Goal: Task Accomplishment & Management: Complete application form

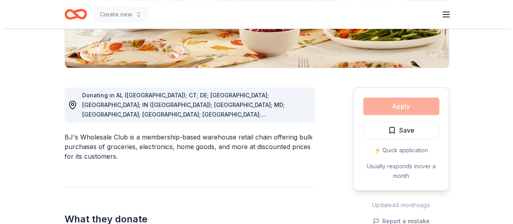
scroll to position [174, 0]
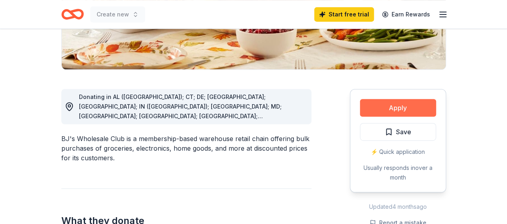
click at [401, 104] on button "Apply" at bounding box center [398, 108] width 76 height 18
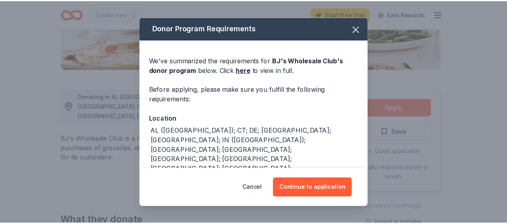
scroll to position [7, 0]
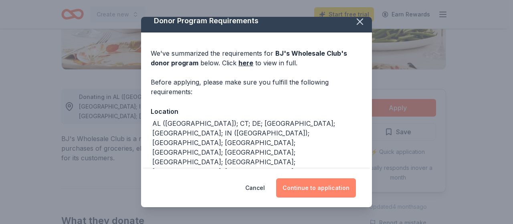
click at [313, 185] on button "Continue to application" at bounding box center [316, 187] width 80 height 19
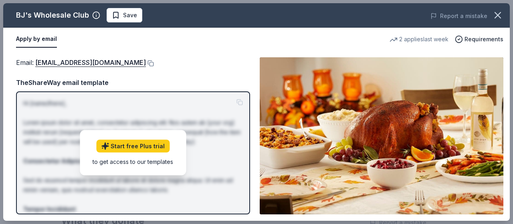
click at [40, 38] on button "Apply by email" at bounding box center [36, 39] width 41 height 17
click at [242, 76] on div "Email : community@bjs.com TheShareWay email template Hi [name/there], Lorem ips…" at bounding box center [133, 135] width 234 height 157
click at [506, 112] on div "Email : community@bjs.com Email : community@bjs.com TheShareWay email template …" at bounding box center [256, 136] width 507 height 170
click at [494, 12] on icon "button" at bounding box center [497, 15] width 11 height 11
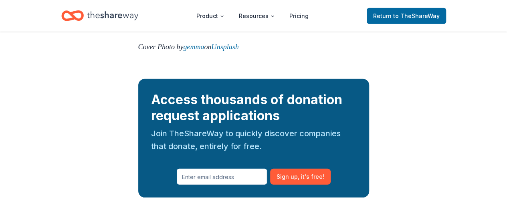
scroll to position [1071, 0]
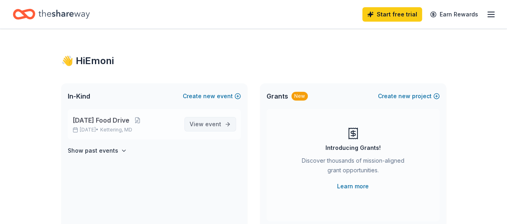
click at [205, 124] on span "View event" at bounding box center [206, 124] width 32 height 10
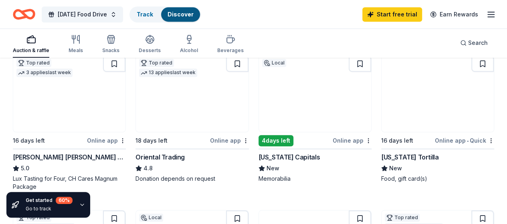
scroll to position [246, 0]
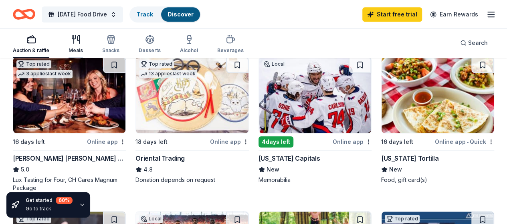
click at [79, 46] on div "Meals" at bounding box center [76, 43] width 14 height 19
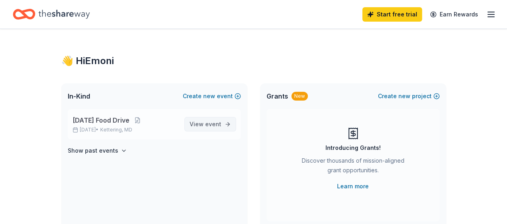
click at [219, 123] on span "event" at bounding box center [213, 124] width 16 height 7
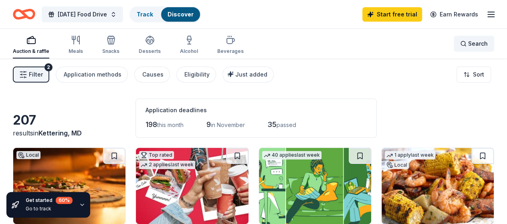
click at [468, 45] on span "Search" at bounding box center [478, 44] width 20 height 10
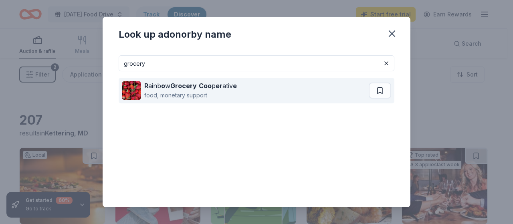
type input "grocery"
click at [317, 93] on div "R ainb o w Grocery Coo p er ativ e food, monetary support" at bounding box center [245, 91] width 247 height 26
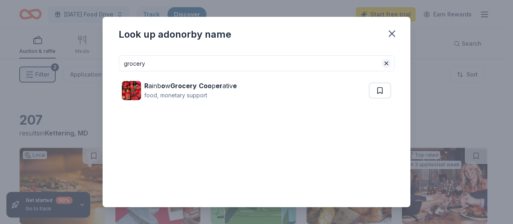
click at [383, 63] on button at bounding box center [387, 64] width 10 height 10
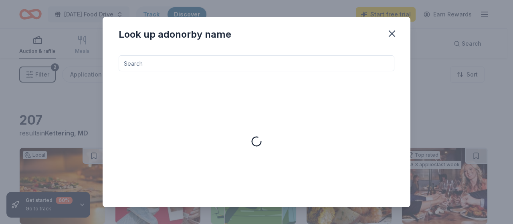
click at [330, 67] on input at bounding box center [257, 63] width 276 height 16
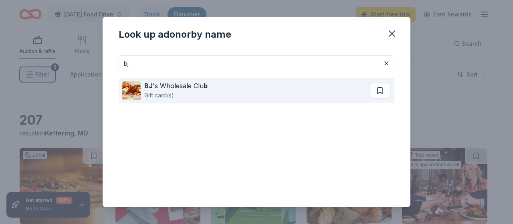
click at [300, 91] on div "BJ 's Wholesale Clu b Gift card(s)" at bounding box center [245, 91] width 247 height 26
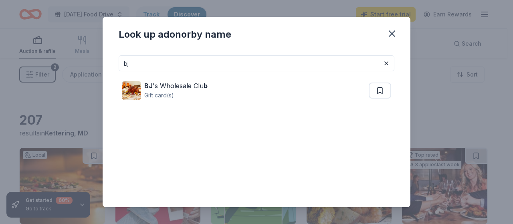
click at [145, 67] on input "bj" at bounding box center [257, 63] width 276 height 16
type input "b"
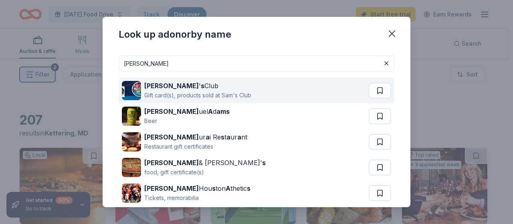
type input "sam"
click at [205, 95] on div "Gift card(s), products sold at Sam's Club" at bounding box center [197, 96] width 107 height 10
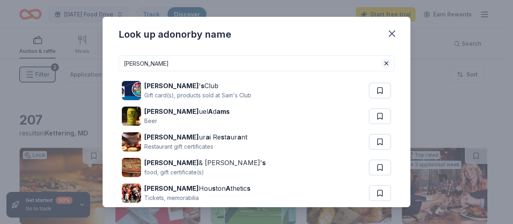
click at [382, 65] on button at bounding box center [387, 64] width 10 height 10
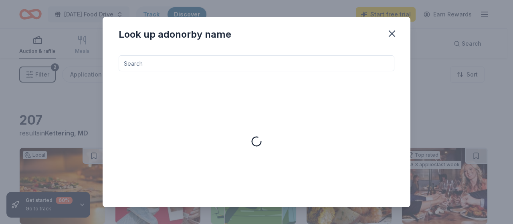
click at [316, 61] on input at bounding box center [257, 63] width 276 height 16
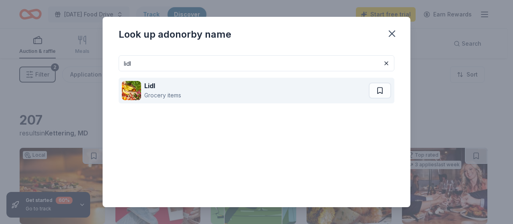
type input "lidl"
click at [282, 90] on div "Lidl Grocery items" at bounding box center [245, 91] width 247 height 26
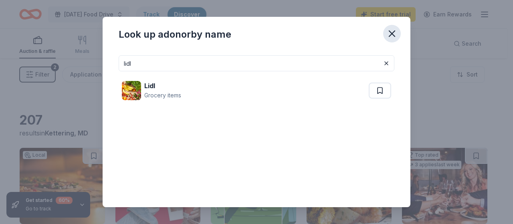
click at [392, 36] on icon "button" at bounding box center [391, 33] width 11 height 11
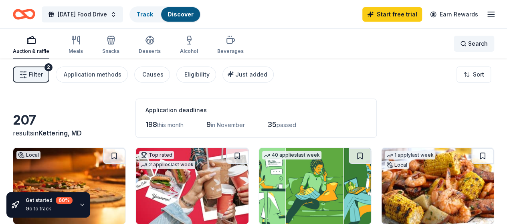
click at [461, 42] on div "Search" at bounding box center [474, 44] width 28 height 10
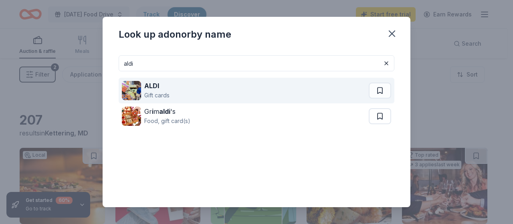
type input "aldi"
click at [261, 92] on div "ALDI Gift cards" at bounding box center [245, 91] width 247 height 26
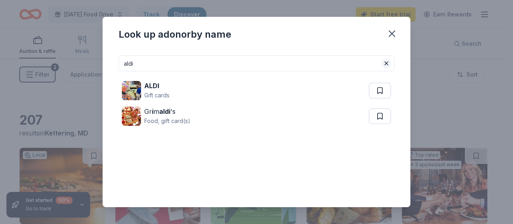
click at [382, 64] on button at bounding box center [387, 64] width 10 height 10
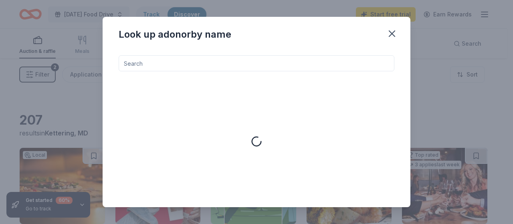
click at [322, 64] on input at bounding box center [257, 63] width 276 height 16
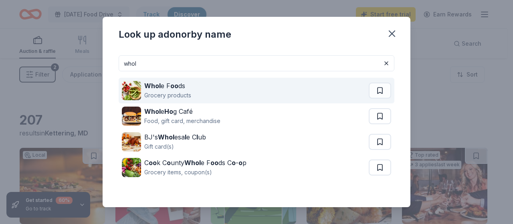
type input "whol"
click at [280, 91] on div "Whol e F oo ds Grocery products" at bounding box center [245, 91] width 247 height 26
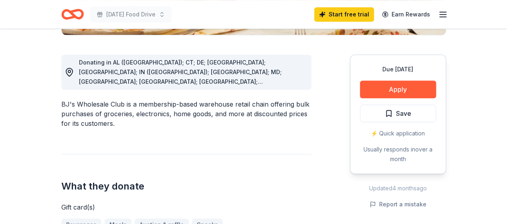
scroll to position [223, 0]
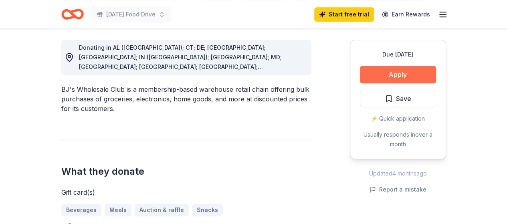
click at [400, 75] on button "Apply" at bounding box center [398, 75] width 76 height 18
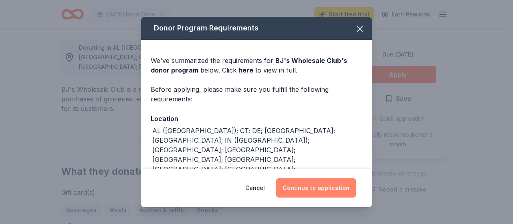
click at [321, 184] on button "Continue to application" at bounding box center [316, 187] width 80 height 19
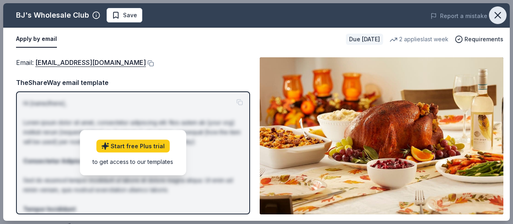
click at [497, 17] on icon "button" at bounding box center [497, 15] width 11 height 11
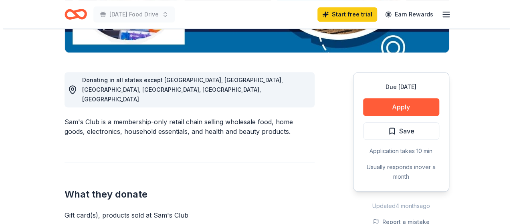
scroll to position [192, 0]
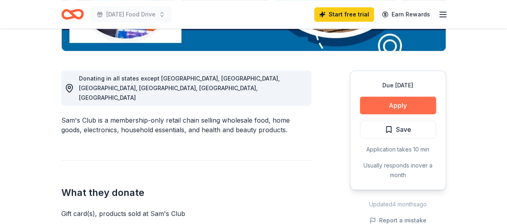
click at [403, 103] on button "Apply" at bounding box center [398, 106] width 76 height 18
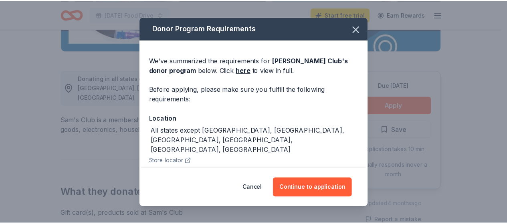
scroll to position [20, 0]
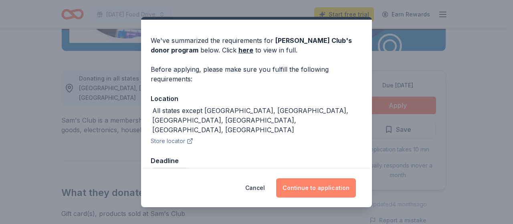
click at [312, 186] on button "Continue to application" at bounding box center [316, 187] width 80 height 19
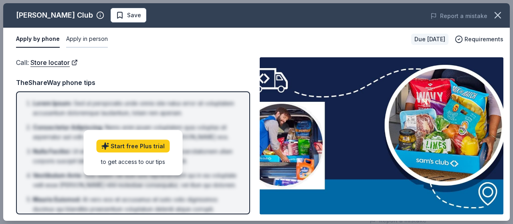
click at [84, 40] on button "Apply in person" at bounding box center [87, 39] width 42 height 17
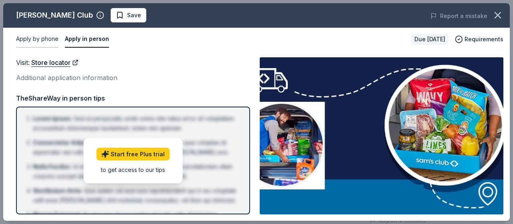
click at [47, 39] on button "Apply by phone" at bounding box center [37, 39] width 42 height 17
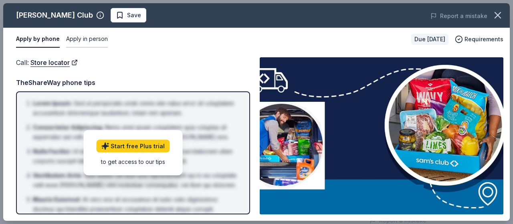
click at [83, 37] on button "Apply in person" at bounding box center [87, 39] width 42 height 17
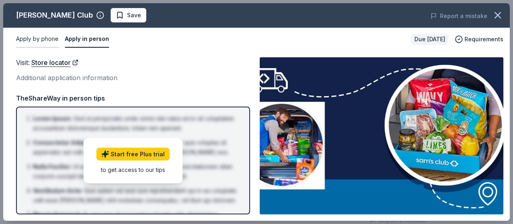
click at [51, 39] on button "Apply by phone" at bounding box center [37, 39] width 42 height 17
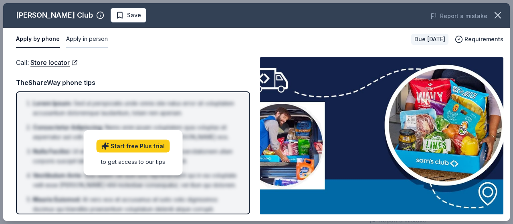
click at [86, 40] on button "Apply in person" at bounding box center [87, 39] width 42 height 17
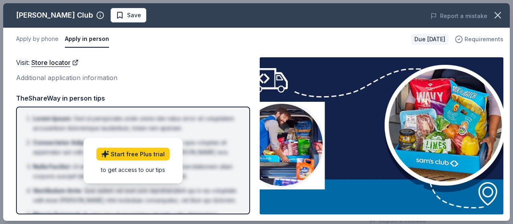
click at [475, 38] on span "Requirements" at bounding box center [484, 39] width 39 height 10
click at [63, 78] on div "Additional application information" at bounding box center [133, 78] width 234 height 10
click at [42, 35] on button "Apply by phone" at bounding box center [37, 39] width 42 height 17
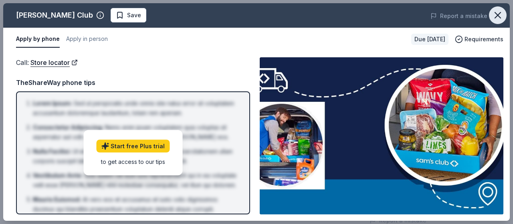
click at [496, 15] on icon "button" at bounding box center [497, 15] width 11 height 11
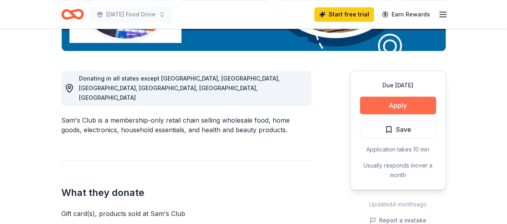
click at [369, 103] on button "Apply" at bounding box center [398, 106] width 76 height 18
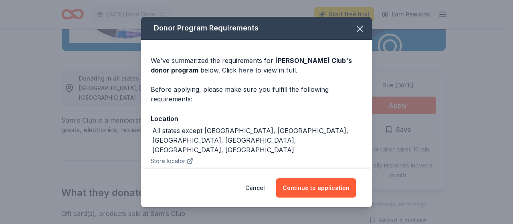
click at [239, 70] on link "here" at bounding box center [246, 70] width 15 height 10
click at [357, 29] on icon "button" at bounding box center [360, 29] width 6 height 6
